Goal: Task Accomplishment & Management: Use online tool/utility

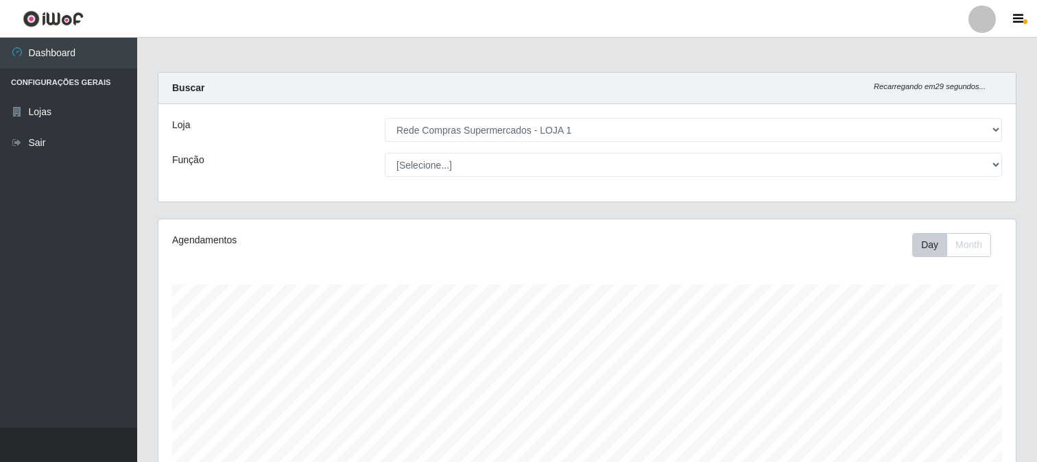
select select "158"
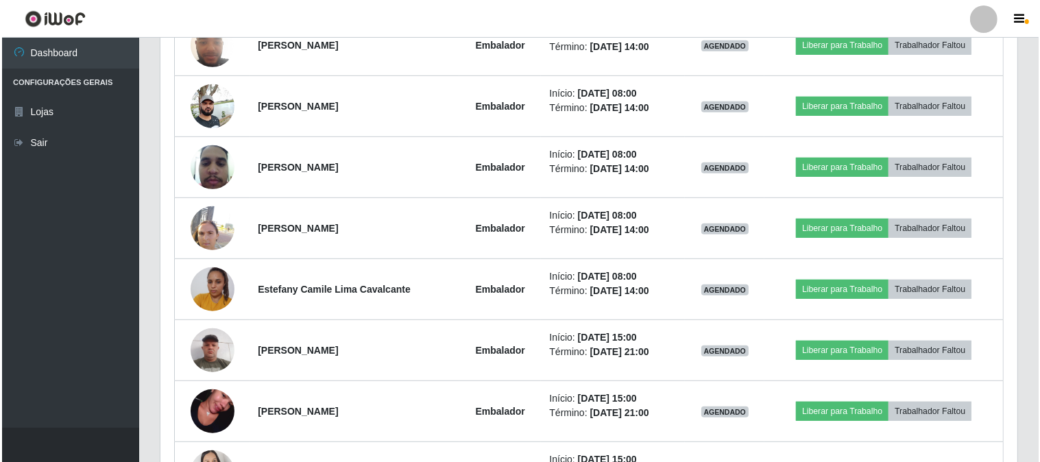
scroll to position [571, 0]
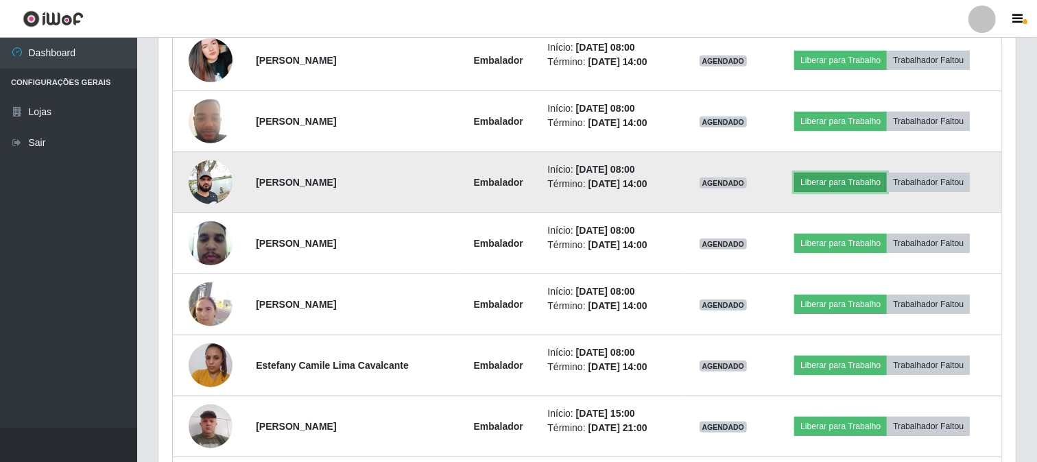
click at [817, 181] on button "Liberar para Trabalho" at bounding box center [840, 182] width 93 height 19
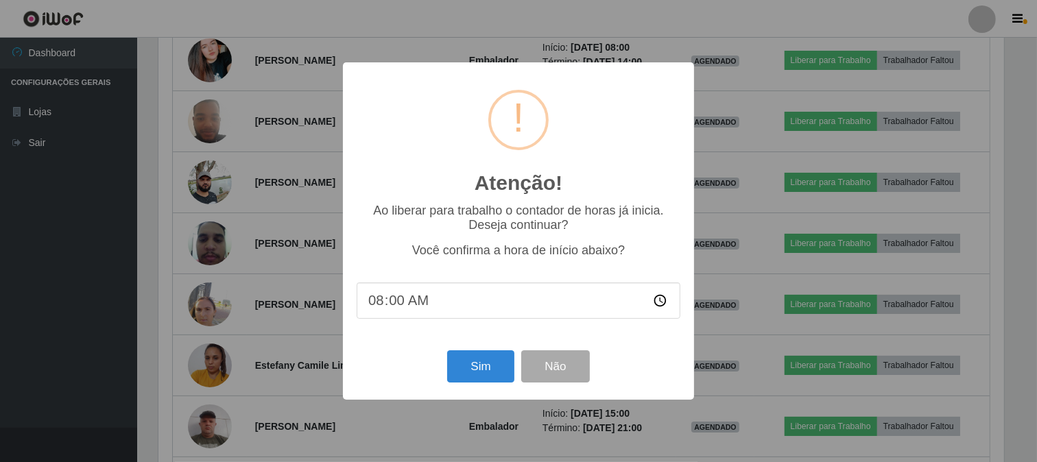
scroll to position [284, 848]
click at [487, 377] on button "Sim" at bounding box center [482, 366] width 66 height 32
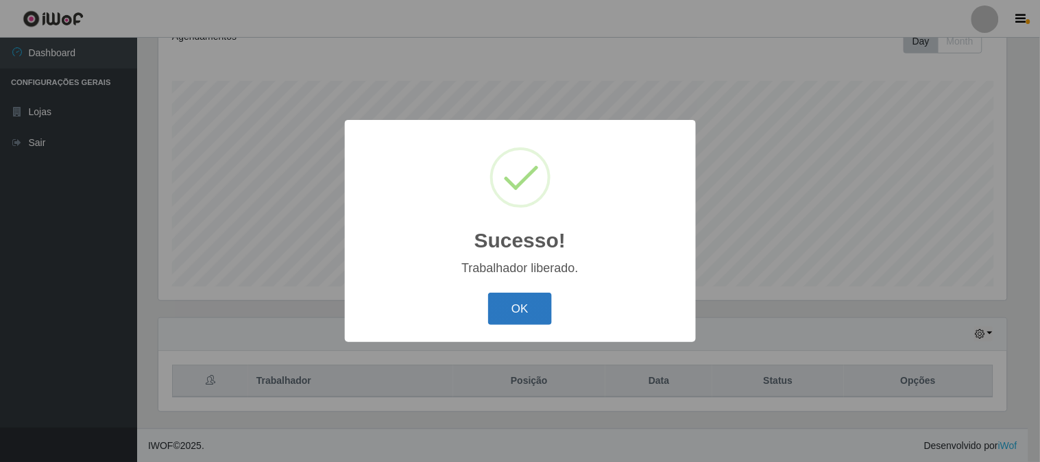
click at [529, 304] on button "OK" at bounding box center [520, 309] width 64 height 32
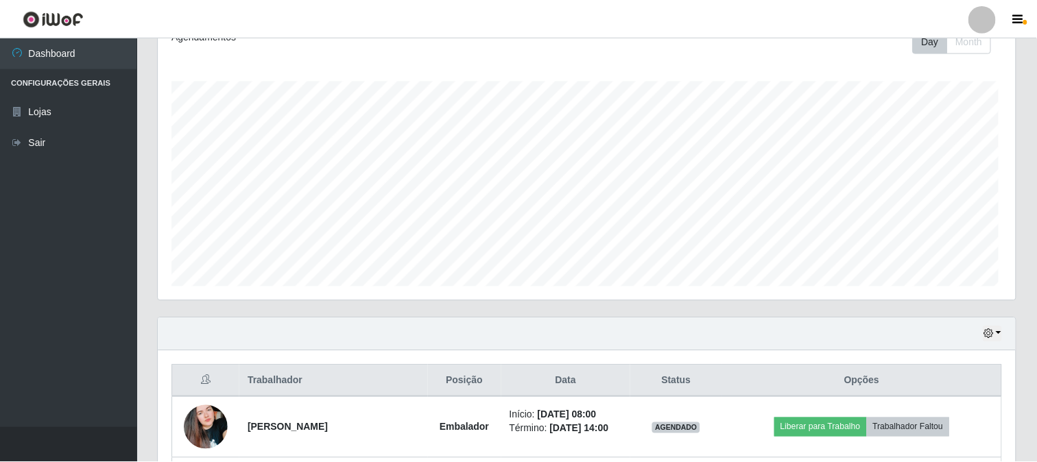
scroll to position [284, 857]
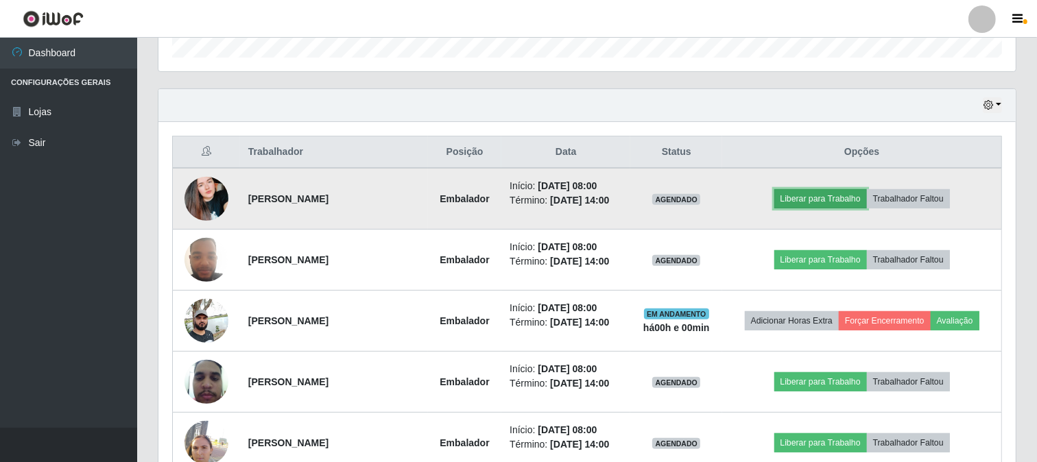
click at [797, 193] on button "Liberar para Trabalho" at bounding box center [820, 198] width 93 height 19
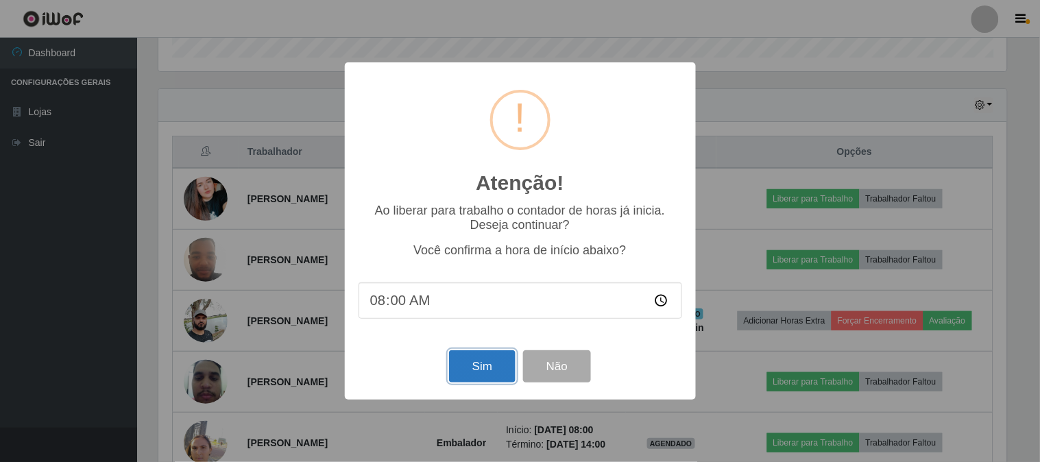
click at [461, 367] on button "Sim" at bounding box center [482, 366] width 66 height 32
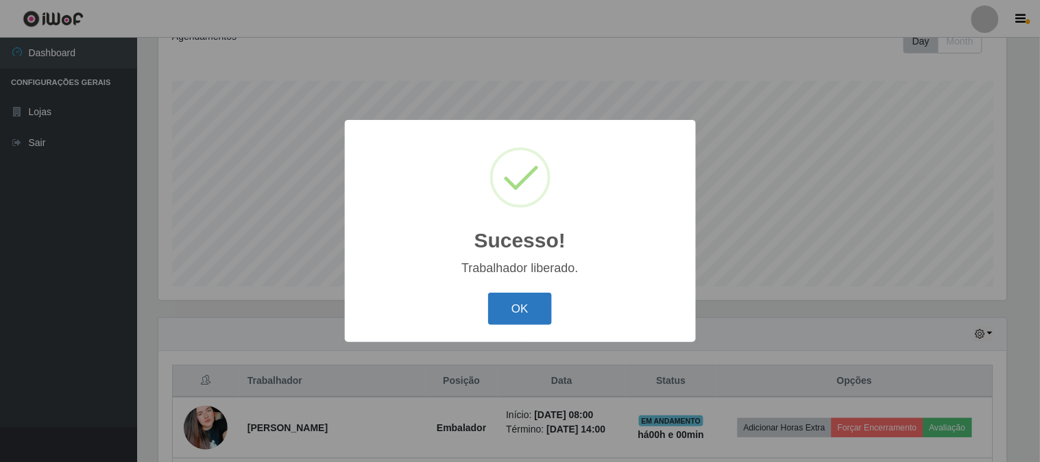
click at [505, 307] on button "OK" at bounding box center [520, 309] width 64 height 32
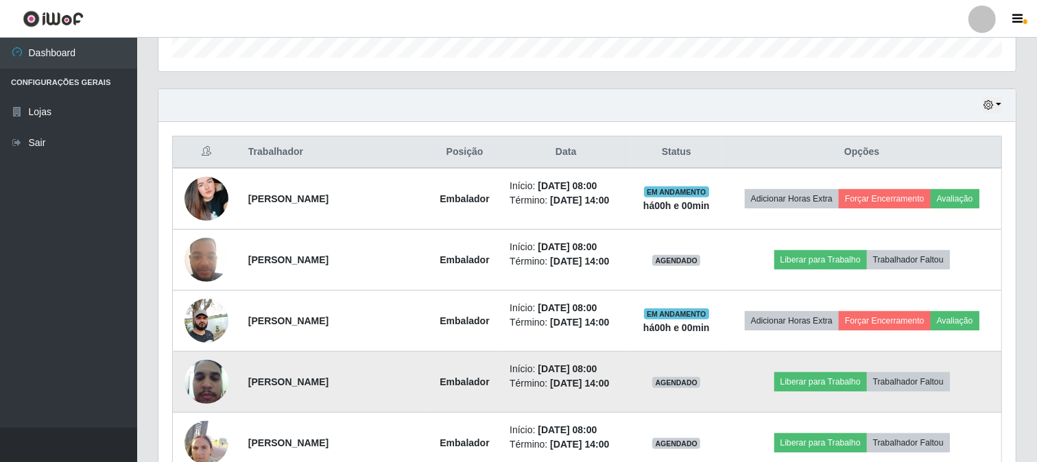
scroll to position [509, 0]
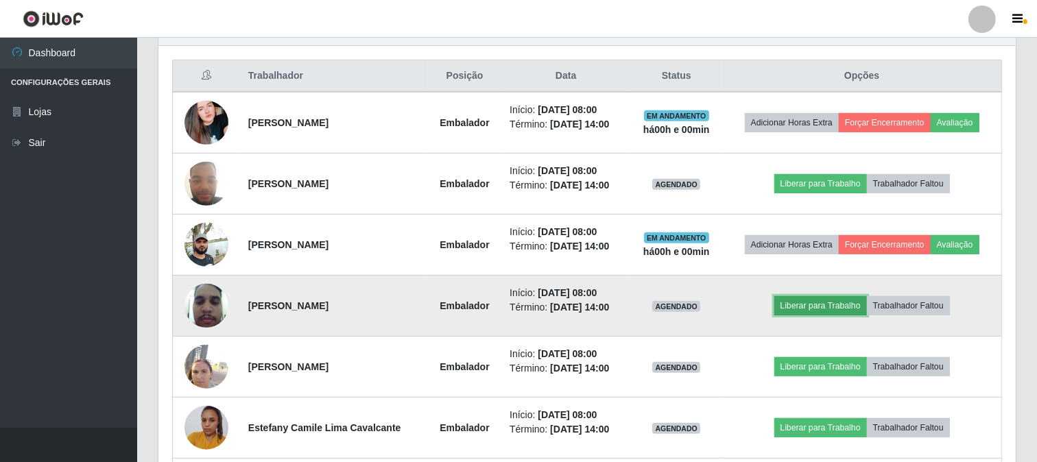
click at [791, 296] on button "Liberar para Trabalho" at bounding box center [820, 305] width 93 height 19
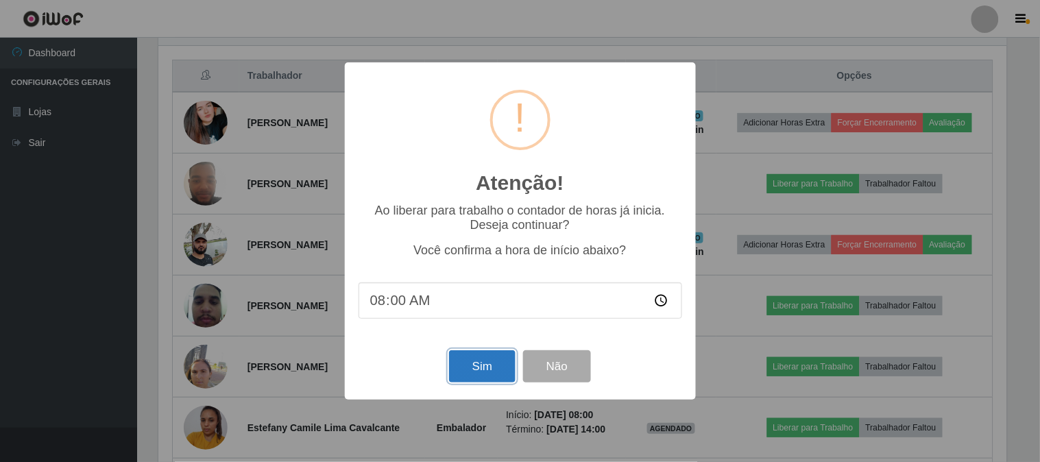
click at [491, 368] on button "Sim" at bounding box center [482, 366] width 66 height 32
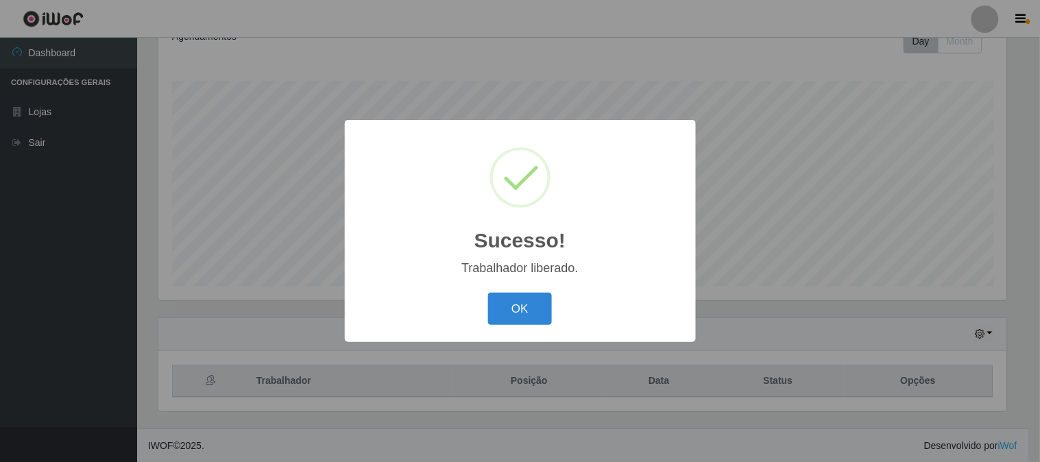
click at [502, 290] on div "OK Cancel" at bounding box center [521, 308] width 324 height 39
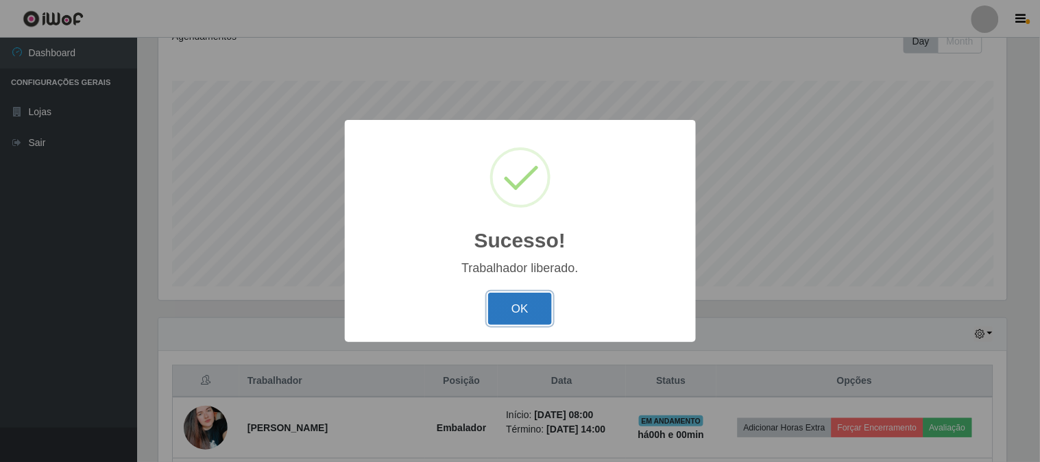
click at [506, 311] on button "OK" at bounding box center [520, 309] width 64 height 32
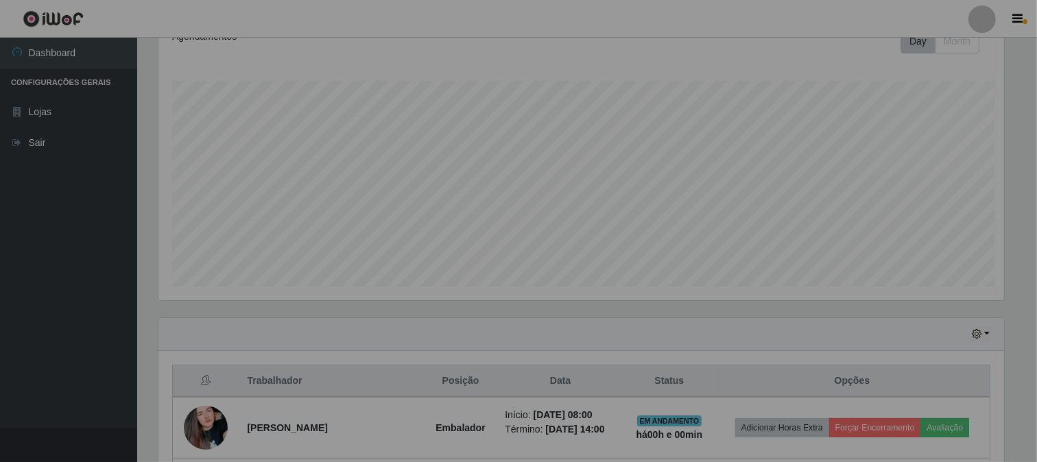
scroll to position [0, 0]
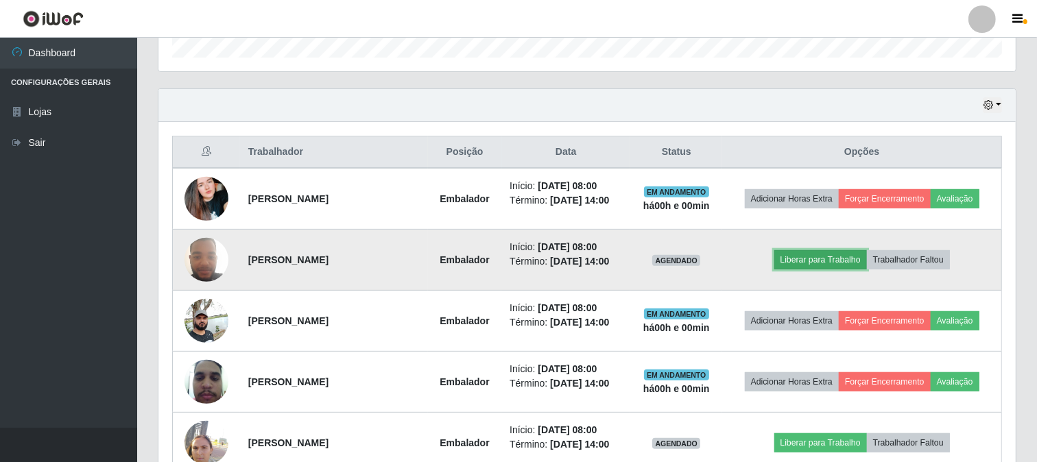
click at [814, 254] on button "Liberar para Trabalho" at bounding box center [820, 259] width 93 height 19
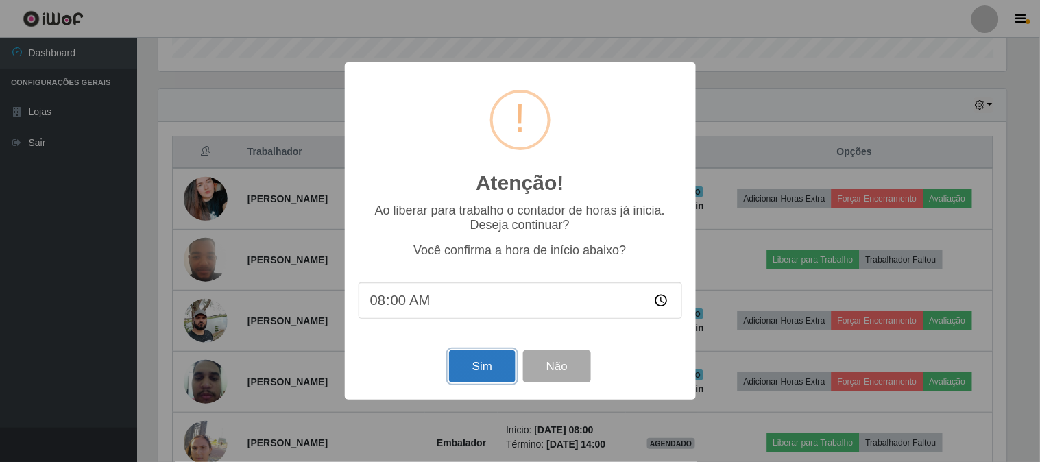
click at [489, 368] on button "Sim" at bounding box center [482, 366] width 66 height 32
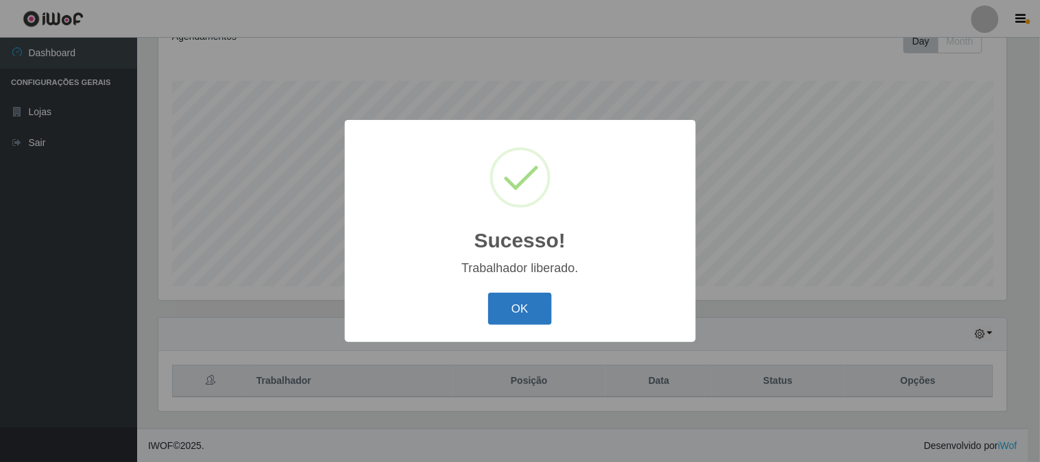
click at [509, 310] on button "OK" at bounding box center [520, 309] width 64 height 32
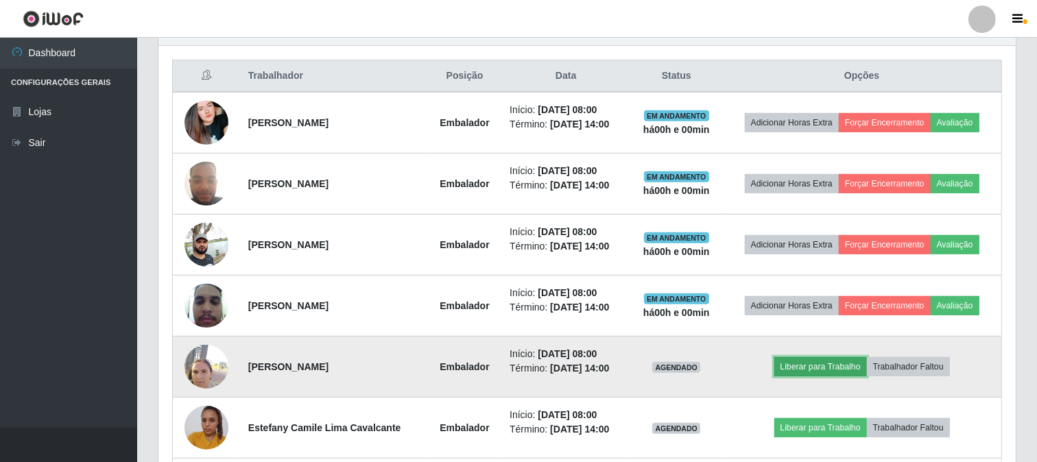
click at [803, 375] on button "Liberar para Trabalho" at bounding box center [820, 366] width 93 height 19
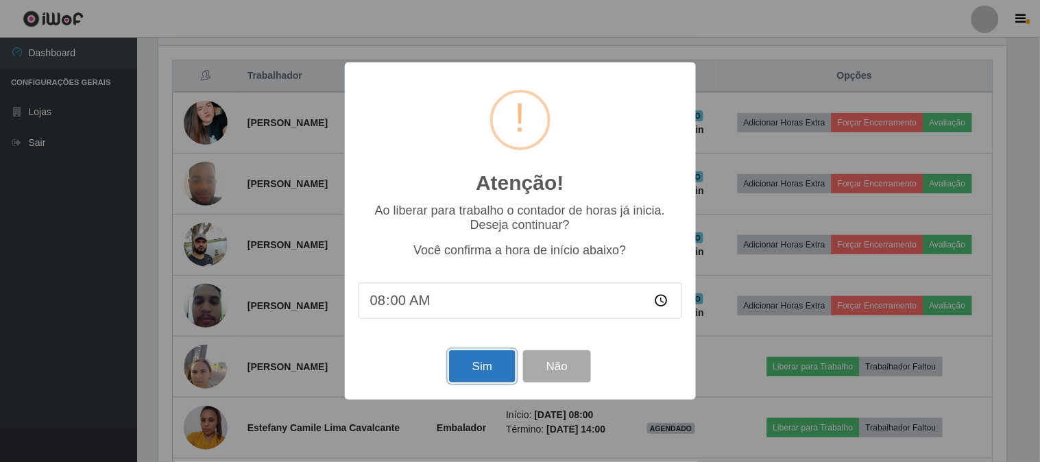
click at [463, 377] on button "Sim" at bounding box center [482, 366] width 66 height 32
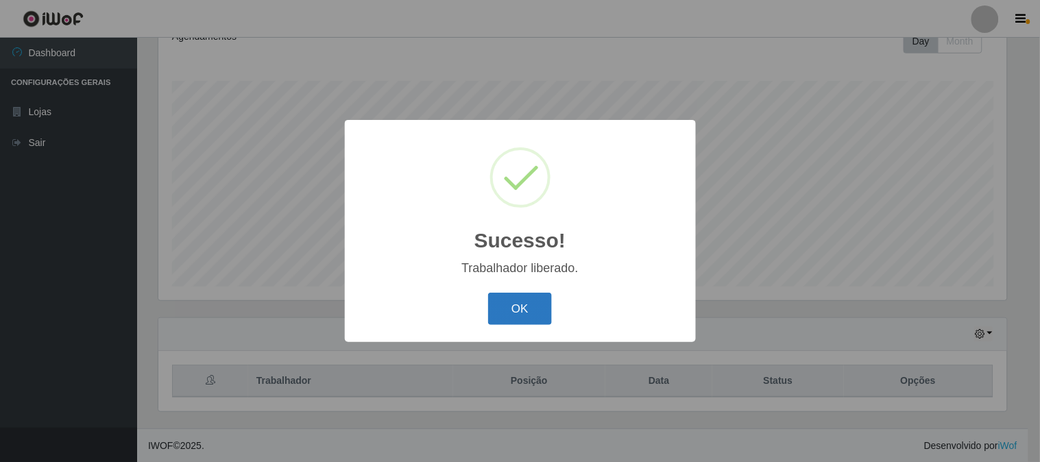
click at [506, 323] on button "OK" at bounding box center [520, 309] width 64 height 32
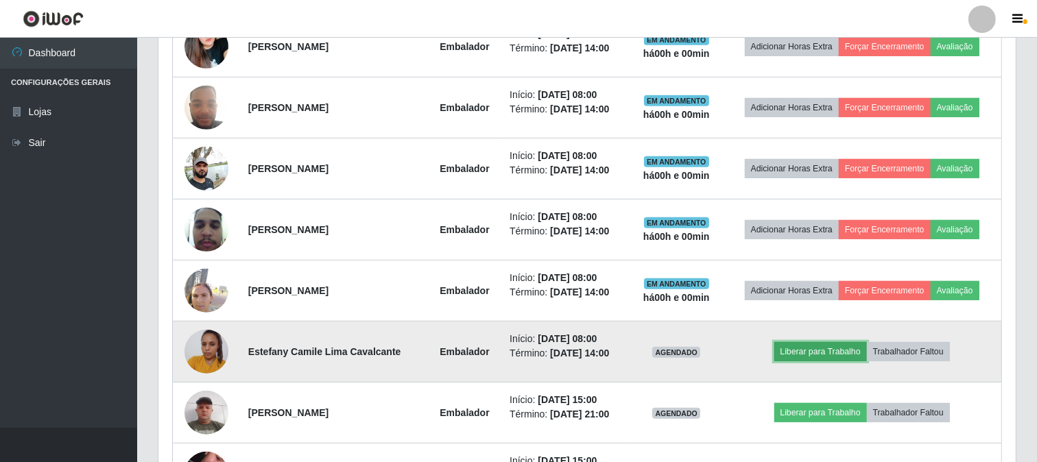
click at [826, 352] on button "Liberar para Trabalho" at bounding box center [820, 351] width 93 height 19
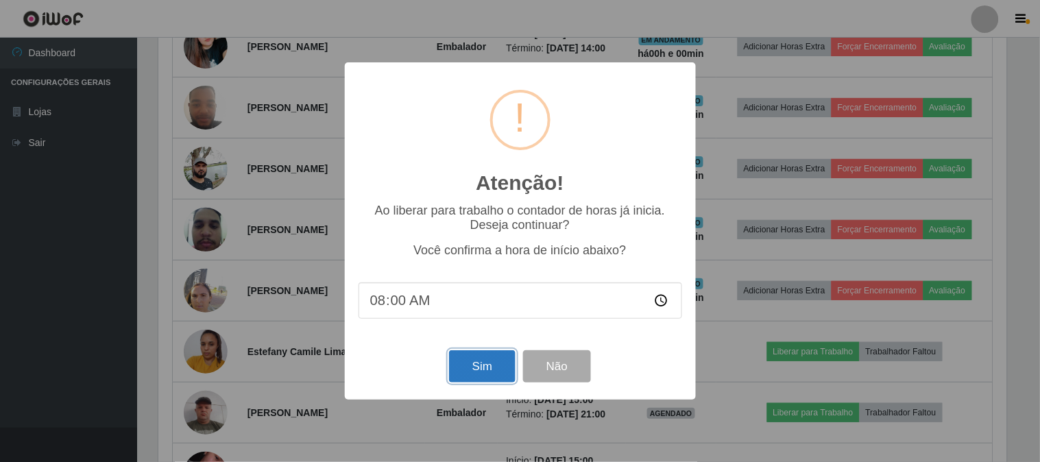
click at [494, 368] on button "Sim" at bounding box center [482, 366] width 66 height 32
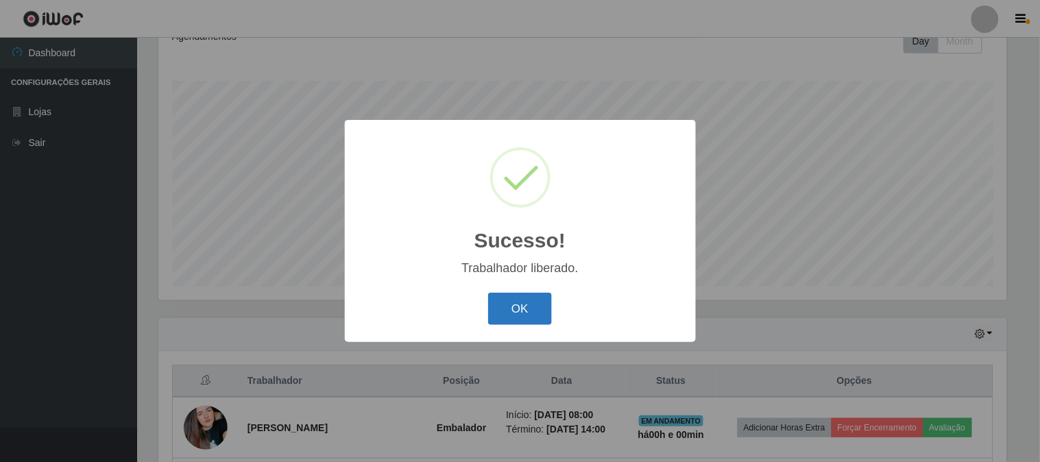
click at [516, 320] on button "OK" at bounding box center [520, 309] width 64 height 32
